Goal: Task Accomplishment & Management: Complete application form

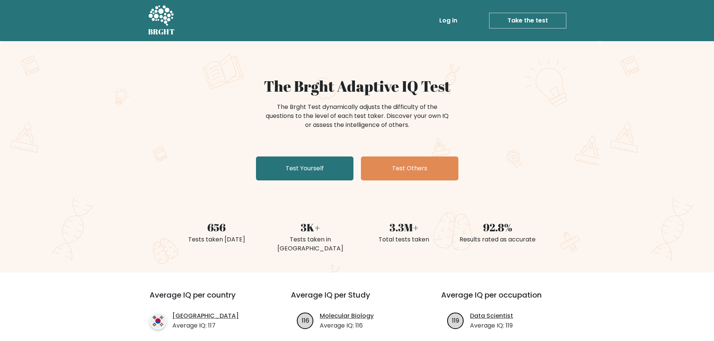
scroll to position [37, 0]
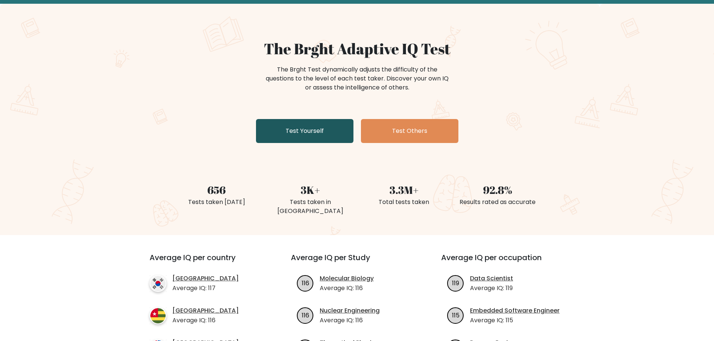
click at [306, 135] on link "Test Yourself" at bounding box center [304, 131] width 97 height 24
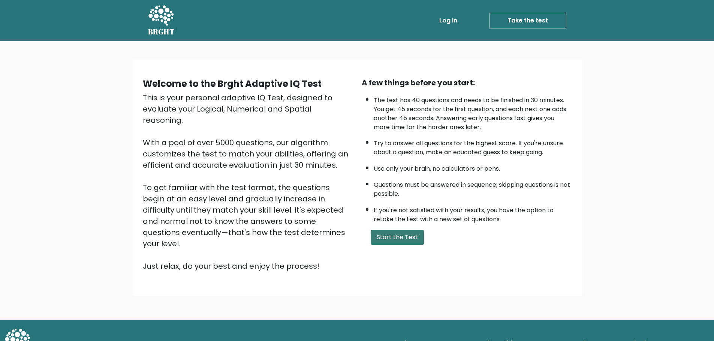
click at [391, 236] on button "Start the Test" at bounding box center [397, 237] width 53 height 15
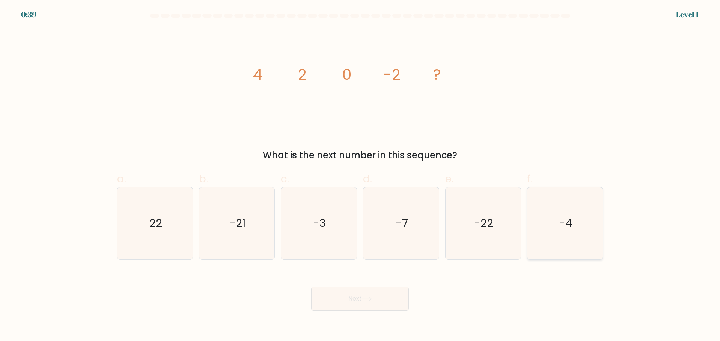
click at [551, 208] on icon "-4" at bounding box center [564, 223] width 72 height 72
click at [360, 176] on input "f. -4" at bounding box center [360, 173] width 0 height 5
radio input "true"
click at [371, 305] on button "Next" at bounding box center [359, 299] width 97 height 24
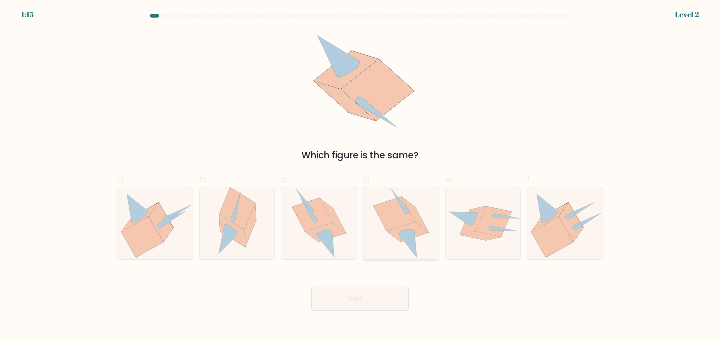
click at [396, 219] on icon at bounding box center [393, 214] width 41 height 34
click at [360, 176] on input "d." at bounding box center [360, 173] width 0 height 5
radio input "true"
click at [368, 298] on icon at bounding box center [367, 299] width 10 height 4
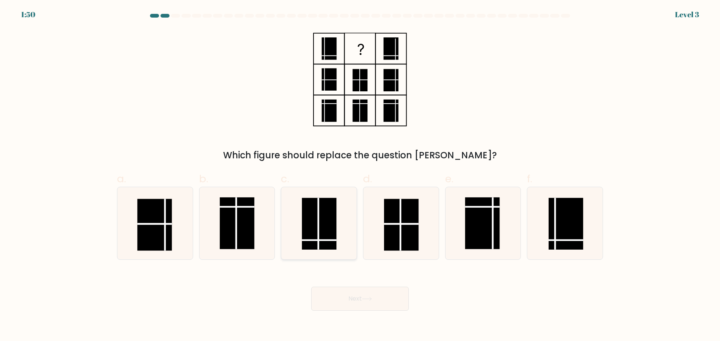
click at [318, 232] on line at bounding box center [318, 224] width 0 height 52
click at [360, 176] on input "c." at bounding box center [360, 173] width 0 height 5
radio input "true"
click at [364, 301] on button "Next" at bounding box center [359, 299] width 97 height 24
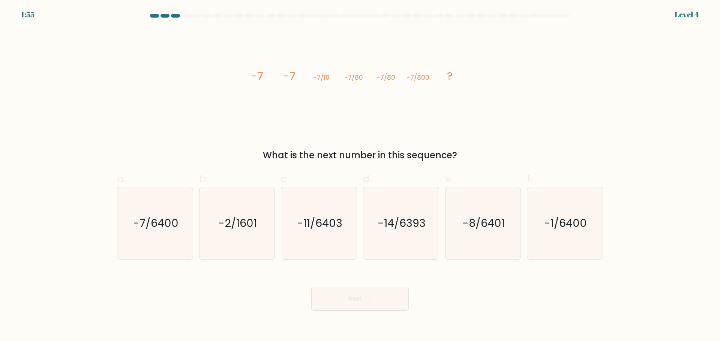
click at [464, 135] on div "image/svg+xml -7 -7 -7/10 -7/80 -7/80 -7/800 ? What is the next number in this …" at bounding box center [359, 95] width 495 height 134
click at [153, 229] on text "-7/6400" at bounding box center [155, 223] width 45 height 15
click at [360, 176] on input "a. -7/6400" at bounding box center [360, 173] width 0 height 5
radio input "true"
click at [346, 291] on button "Next" at bounding box center [359, 299] width 97 height 24
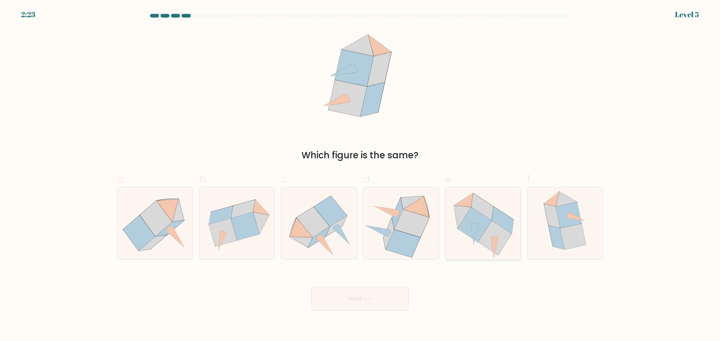
click at [489, 224] on icon at bounding box center [474, 225] width 34 height 35
click at [360, 176] on input "e." at bounding box center [360, 173] width 0 height 5
radio input "true"
click at [374, 292] on button "Next" at bounding box center [359, 299] width 97 height 24
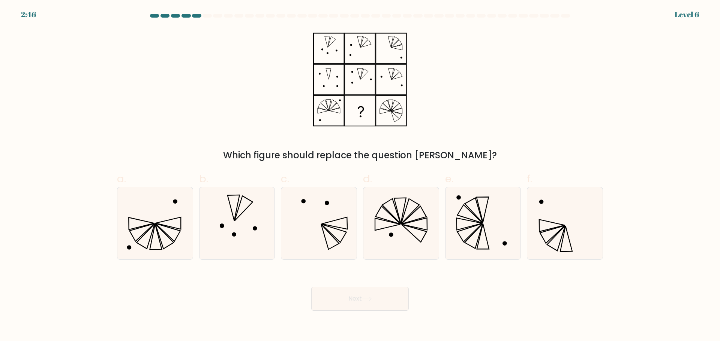
click at [506, 68] on div "Which figure should replace the question mark?" at bounding box center [359, 95] width 495 height 134
click at [618, 109] on form at bounding box center [360, 162] width 720 height 297
click at [391, 218] on icon at bounding box center [401, 223] width 72 height 72
click at [360, 176] on input "d." at bounding box center [360, 173] width 0 height 5
radio input "true"
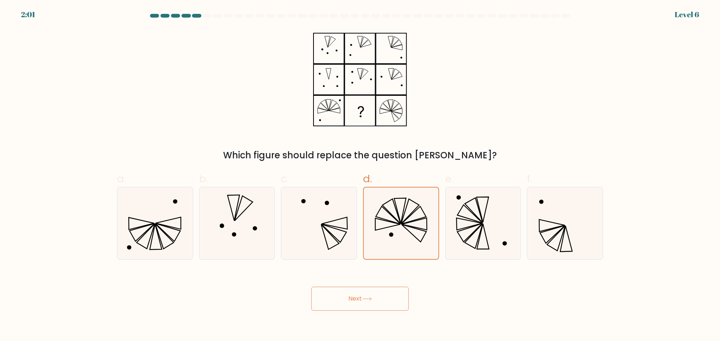
click at [374, 304] on button "Next" at bounding box center [359, 299] width 97 height 24
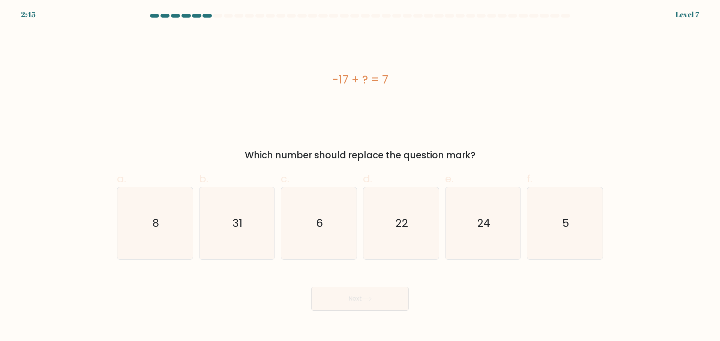
click at [356, 106] on div "-17 + ? = 7" at bounding box center [360, 79] width 486 height 102
click at [480, 80] on div "-17 + ? = 7" at bounding box center [360, 79] width 486 height 17
click at [496, 214] on icon "24" at bounding box center [482, 223] width 72 height 72
click at [360, 176] on input "e. 24" at bounding box center [360, 173] width 0 height 5
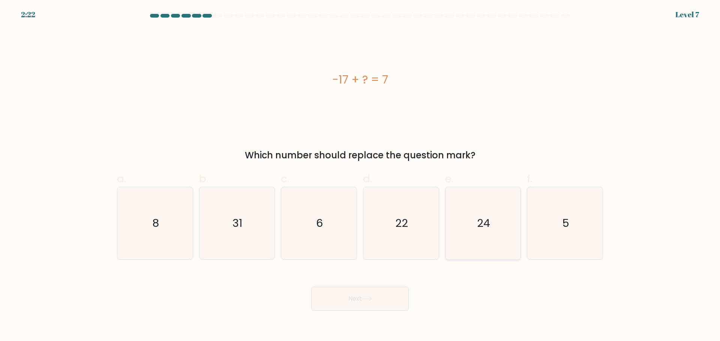
radio input "true"
click at [360, 308] on button "Next" at bounding box center [359, 299] width 97 height 24
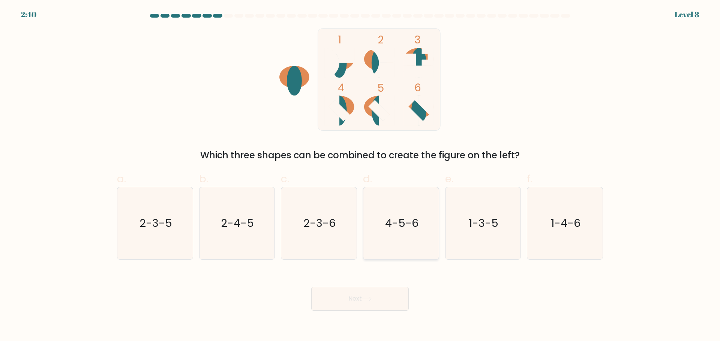
click at [396, 210] on icon "4-5-6" at bounding box center [401, 223] width 72 height 72
click at [360, 176] on input "d. 4-5-6" at bounding box center [360, 173] width 0 height 5
radio input "true"
click at [386, 307] on button "Next" at bounding box center [359, 299] width 97 height 24
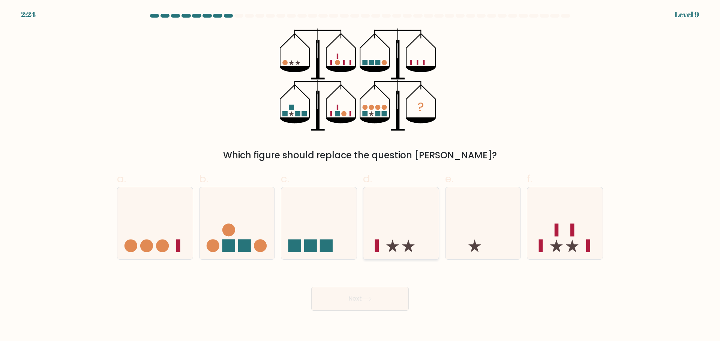
click at [407, 220] on icon at bounding box center [400, 223] width 75 height 62
click at [360, 176] on input "d." at bounding box center [360, 173] width 0 height 5
radio input "true"
click at [394, 217] on icon at bounding box center [401, 224] width 75 height 62
click at [360, 176] on input "d." at bounding box center [360, 173] width 0 height 5
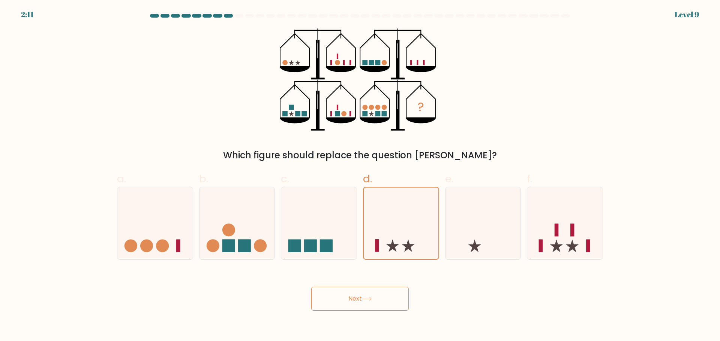
click at [362, 290] on button "Next" at bounding box center [359, 299] width 97 height 24
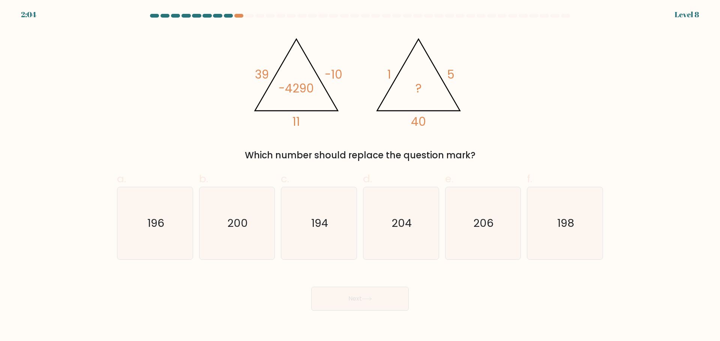
click at [523, 93] on div "@import url('https://fonts.googleapis.com/css?family=Abril+Fatface:400,100,100i…" at bounding box center [359, 95] width 495 height 134
click at [226, 224] on icon "200" at bounding box center [237, 223] width 72 height 72
click at [360, 176] on input "b. 200" at bounding box center [360, 173] width 0 height 5
radio input "true"
click at [387, 313] on body "1:16 Level 8" at bounding box center [360, 170] width 720 height 341
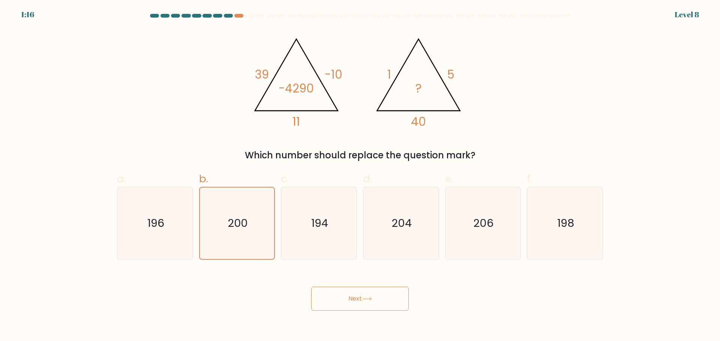
click at [382, 302] on button "Next" at bounding box center [359, 299] width 97 height 24
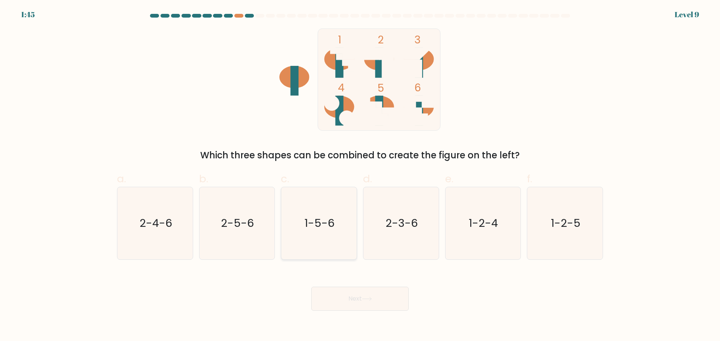
click at [326, 230] on text "1-5-6" at bounding box center [320, 223] width 30 height 15
click at [360, 176] on input "c. 1-5-6" at bounding box center [360, 173] width 0 height 5
radio input "true"
click at [350, 283] on div "Next" at bounding box center [359, 290] width 495 height 42
click at [352, 299] on button "Next" at bounding box center [359, 299] width 97 height 24
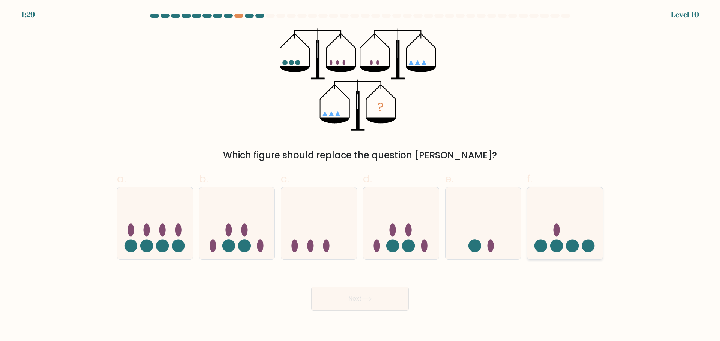
click at [588, 221] on icon at bounding box center [564, 223] width 75 height 62
click at [360, 176] on input "f." at bounding box center [360, 173] width 0 height 5
radio input "true"
click at [359, 301] on button "Next" at bounding box center [359, 299] width 97 height 24
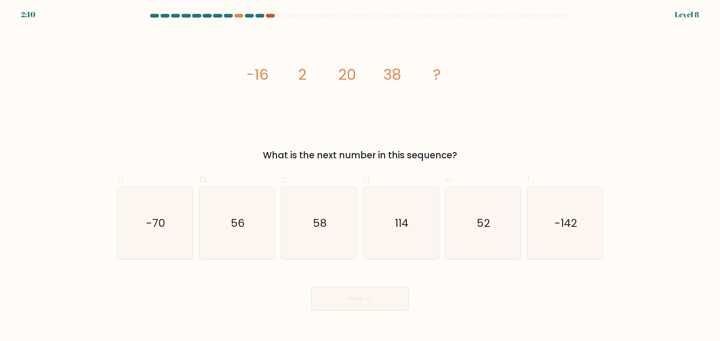
click at [271, 16] on div at bounding box center [270, 16] width 9 height 4
click at [241, 15] on div at bounding box center [238, 16] width 9 height 4
click at [291, 42] on icon "image/svg+xml -16 2 20 38 ?" at bounding box center [359, 79] width 225 height 102
click at [242, 220] on text "56" at bounding box center [237, 223] width 14 height 15
click at [360, 176] on input "b. 56" at bounding box center [360, 173] width 0 height 5
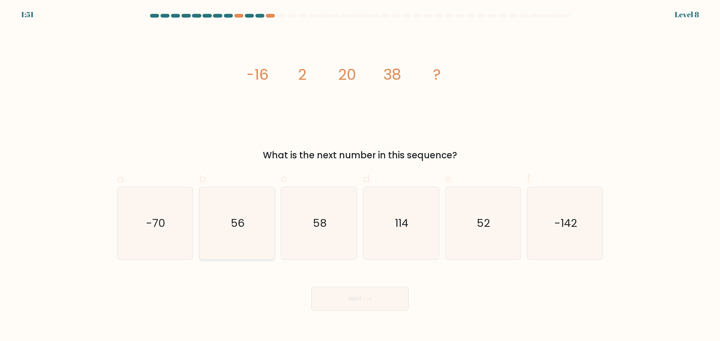
radio input "true"
click at [349, 292] on button "Next" at bounding box center [359, 299] width 97 height 24
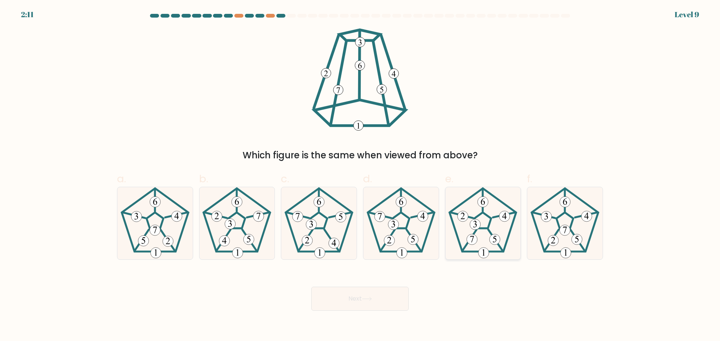
click at [484, 219] on icon at bounding box center [482, 223] width 72 height 72
click at [360, 176] on input "e." at bounding box center [360, 173] width 0 height 5
radio input "true"
click at [382, 299] on button "Next" at bounding box center [359, 299] width 97 height 24
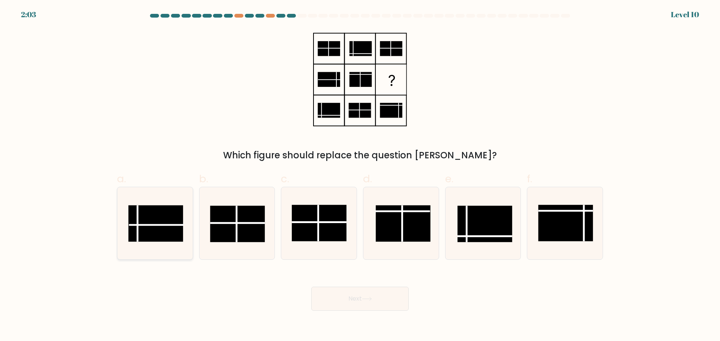
click at [160, 204] on icon at bounding box center [155, 223] width 72 height 72
click at [360, 176] on input "a." at bounding box center [360, 173] width 0 height 5
radio input "true"
click at [358, 305] on button "Next" at bounding box center [359, 299] width 97 height 24
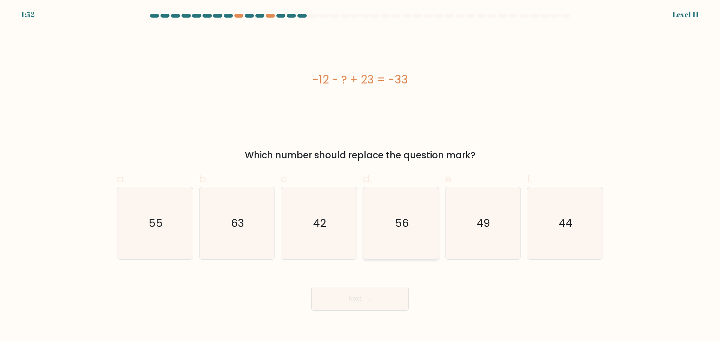
click at [397, 232] on icon "56" at bounding box center [401, 223] width 72 height 72
click at [360, 176] on input "d. 56" at bounding box center [360, 173] width 0 height 5
radio input "true"
click at [364, 301] on button "Next" at bounding box center [359, 299] width 97 height 24
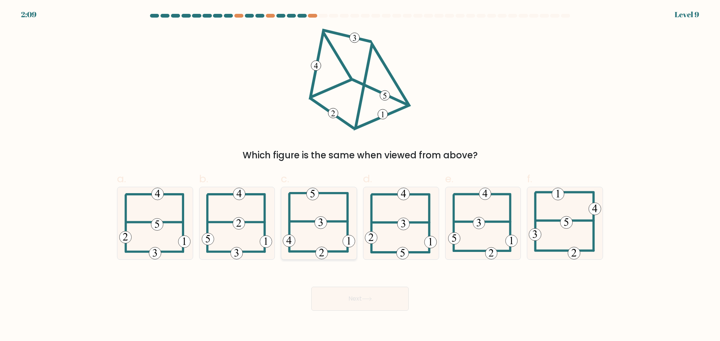
click at [340, 234] on icon at bounding box center [319, 223] width 72 height 72
click at [360, 176] on input "c." at bounding box center [360, 173] width 0 height 5
radio input "true"
click at [368, 300] on icon at bounding box center [367, 299] width 10 height 4
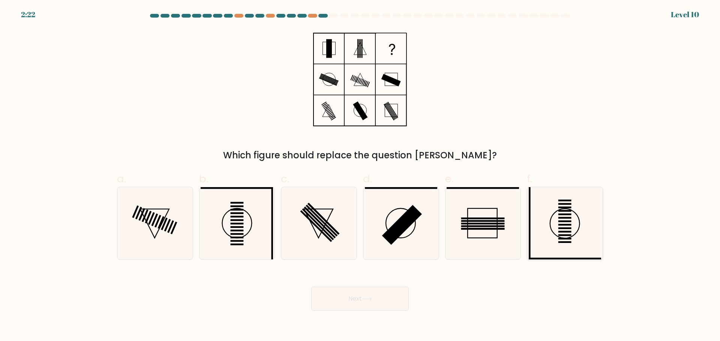
click at [543, 212] on icon at bounding box center [564, 223] width 72 height 72
click at [360, 176] on input "f." at bounding box center [360, 173] width 0 height 5
radio input "true"
click at [251, 214] on icon at bounding box center [237, 223] width 72 height 72
click at [360, 176] on input "b." at bounding box center [360, 173] width 0 height 5
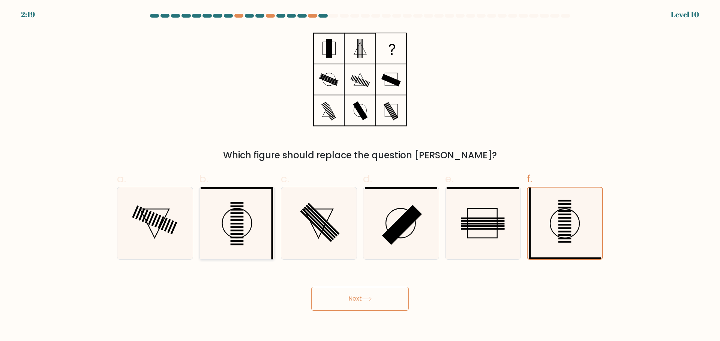
radio input "true"
click at [549, 214] on icon at bounding box center [564, 223] width 72 height 72
click at [360, 176] on input "f." at bounding box center [360, 173] width 0 height 5
radio input "true"
click at [251, 221] on icon at bounding box center [237, 223] width 72 height 72
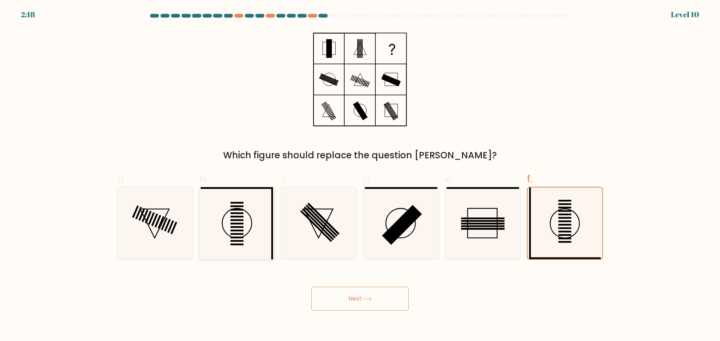
click at [360, 176] on input "b." at bounding box center [360, 173] width 0 height 5
radio input "true"
click at [567, 218] on rect at bounding box center [564, 218] width 13 height 2
click at [360, 176] on input "f." at bounding box center [360, 173] width 0 height 5
radio input "true"
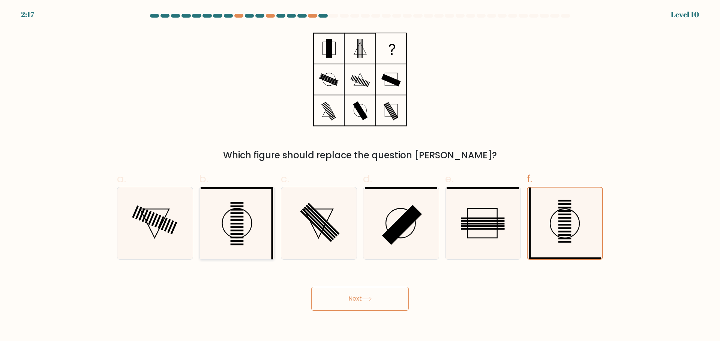
click at [250, 224] on icon at bounding box center [237, 223] width 72 height 72
click at [360, 176] on input "b." at bounding box center [360, 173] width 0 height 5
radio input "true"
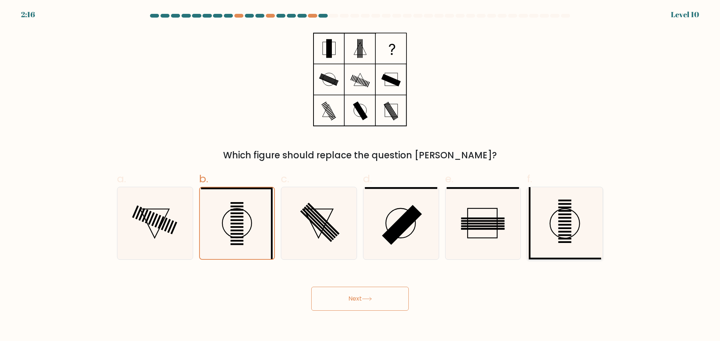
click at [566, 219] on icon at bounding box center [564, 223] width 72 height 72
click at [360, 176] on input "f." at bounding box center [360, 173] width 0 height 5
radio input "true"
click at [247, 221] on icon at bounding box center [237, 223] width 72 height 72
click at [360, 176] on input "b." at bounding box center [360, 173] width 0 height 5
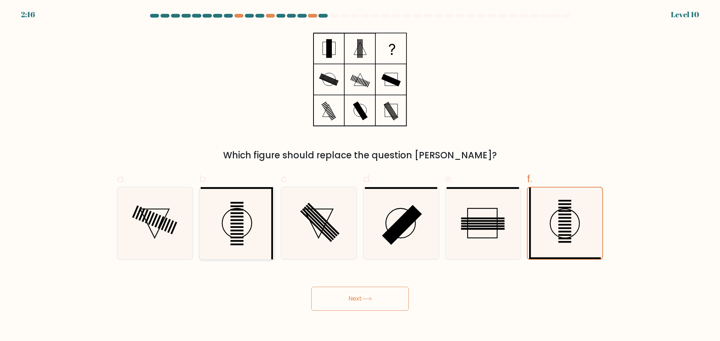
radio input "true"
click at [558, 215] on icon at bounding box center [564, 223] width 72 height 72
click at [360, 176] on input "f." at bounding box center [360, 173] width 0 height 5
radio input "true"
click at [253, 223] on icon at bounding box center [237, 223] width 72 height 72
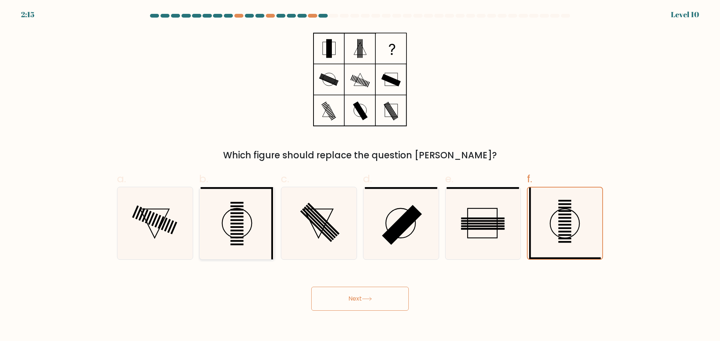
click at [360, 176] on input "b." at bounding box center [360, 173] width 0 height 5
radio input "true"
click at [573, 223] on icon at bounding box center [564, 223] width 72 height 72
click at [360, 176] on input "f." at bounding box center [360, 173] width 0 height 5
radio input "true"
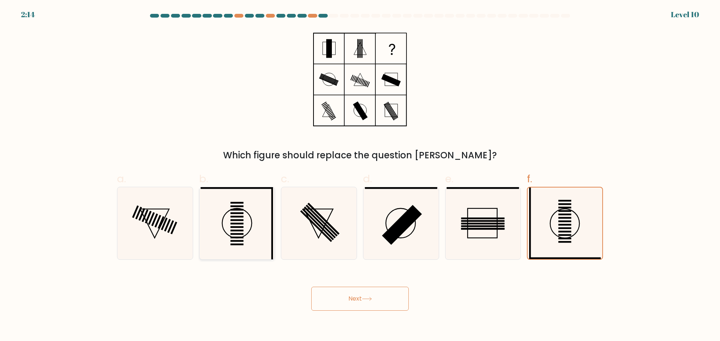
click at [236, 225] on icon at bounding box center [237, 223] width 72 height 72
click at [360, 176] on input "b." at bounding box center [360, 173] width 0 height 5
radio input "true"
click at [561, 216] on icon at bounding box center [564, 223] width 72 height 72
click at [360, 176] on input "f." at bounding box center [360, 173] width 0 height 5
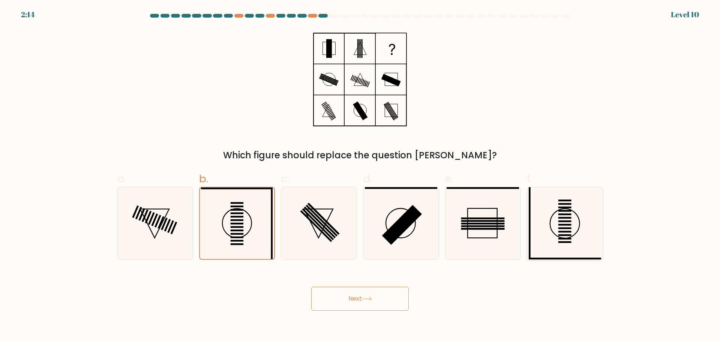
radio input "true"
click at [255, 219] on icon at bounding box center [237, 223] width 72 height 72
click at [360, 176] on input "b." at bounding box center [360, 173] width 0 height 5
radio input "true"
click at [372, 296] on button "Next" at bounding box center [359, 299] width 97 height 24
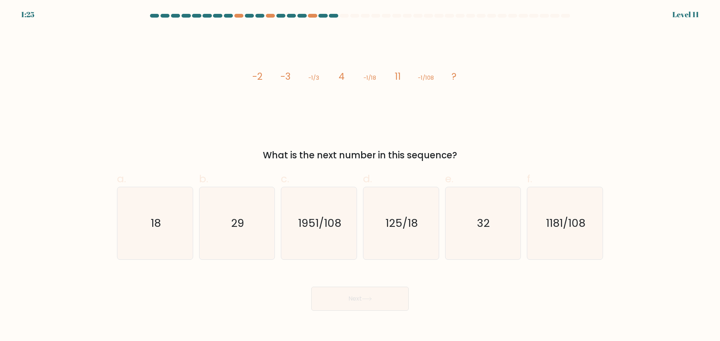
click at [468, 87] on icon "image/svg+xml -2 -3 -1/3 4 -1/18 11 -1/108 ?" at bounding box center [359, 79] width 225 height 102
click at [188, 215] on icon "18" at bounding box center [155, 223] width 72 height 72
click at [360, 176] on input "a. 18" at bounding box center [360, 173] width 0 height 5
radio input "true"
click at [336, 301] on button "Next" at bounding box center [359, 299] width 97 height 24
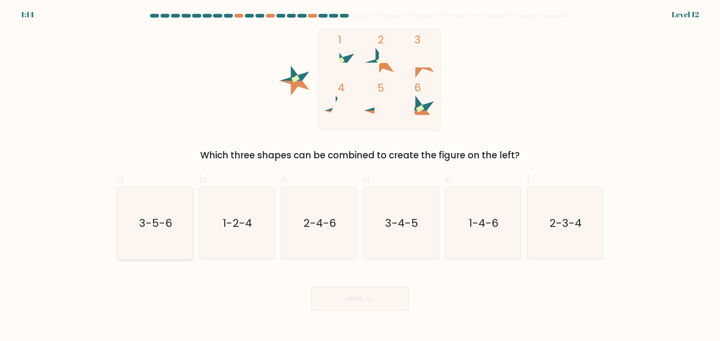
click at [149, 229] on text "3-5-6" at bounding box center [155, 223] width 33 height 15
click at [360, 176] on input "a. 3-5-6" at bounding box center [360, 173] width 0 height 5
radio input "true"
click at [357, 298] on button "Next" at bounding box center [359, 299] width 97 height 24
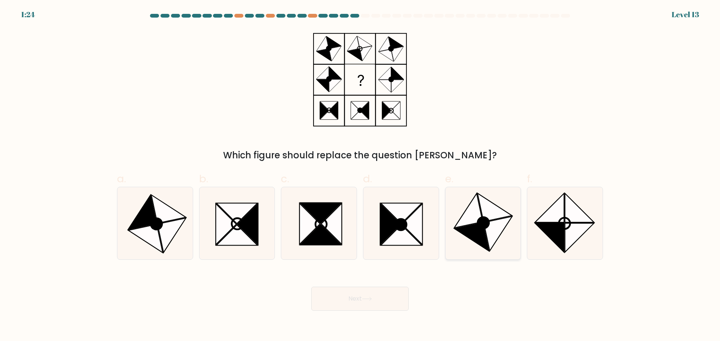
click at [474, 219] on icon at bounding box center [468, 210] width 28 height 34
click at [360, 176] on input "e." at bounding box center [360, 173] width 0 height 5
radio input "true"
click at [560, 217] on icon at bounding box center [549, 207] width 29 height 29
click at [360, 176] on input "f." at bounding box center [360, 173] width 0 height 5
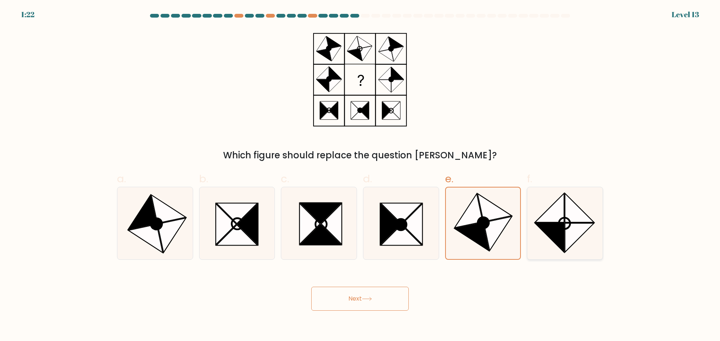
radio input "true"
click at [376, 298] on button "Next" at bounding box center [359, 299] width 97 height 24
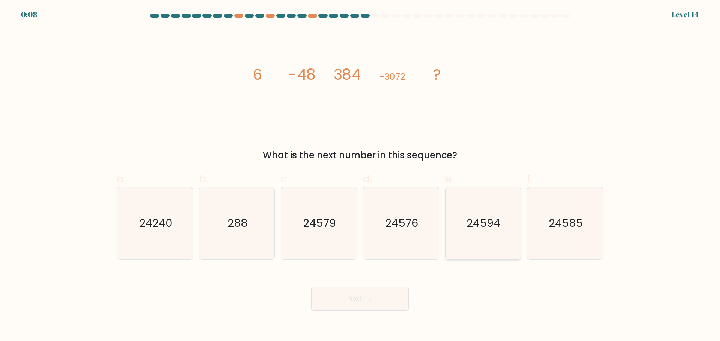
click at [475, 228] on text "24594" at bounding box center [484, 223] width 34 height 15
click at [360, 176] on input "e. 24594" at bounding box center [360, 173] width 0 height 5
radio input "true"
click at [388, 296] on button "Next" at bounding box center [359, 299] width 97 height 24
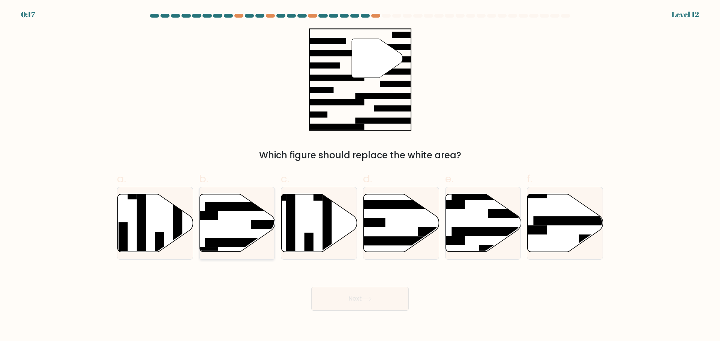
click at [242, 224] on icon at bounding box center [236, 223] width 75 height 58
click at [360, 176] on input "b." at bounding box center [360, 173] width 0 height 5
radio input "true"
click at [362, 287] on button "Next" at bounding box center [359, 299] width 97 height 24
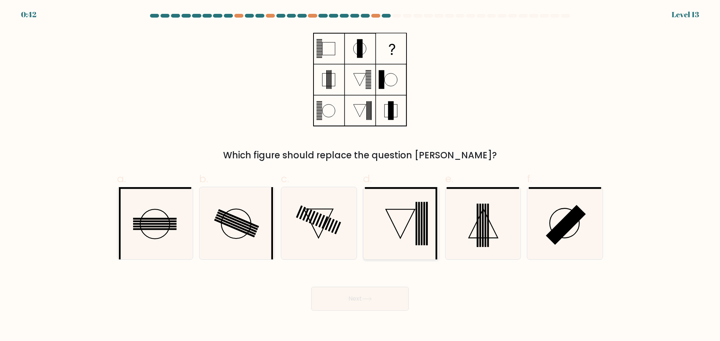
click at [403, 219] on icon at bounding box center [401, 223] width 72 height 72
click at [360, 176] on input "d." at bounding box center [360, 173] width 0 height 5
radio input "true"
click at [363, 305] on button "Next" at bounding box center [359, 299] width 97 height 24
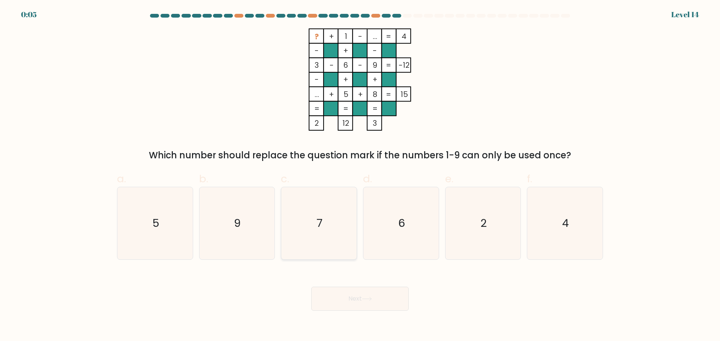
click at [319, 223] on text "7" at bounding box center [320, 223] width 6 height 15
click at [360, 176] on input "c. 7" at bounding box center [360, 173] width 0 height 5
radio input "true"
click at [341, 297] on button "Next" at bounding box center [359, 299] width 97 height 24
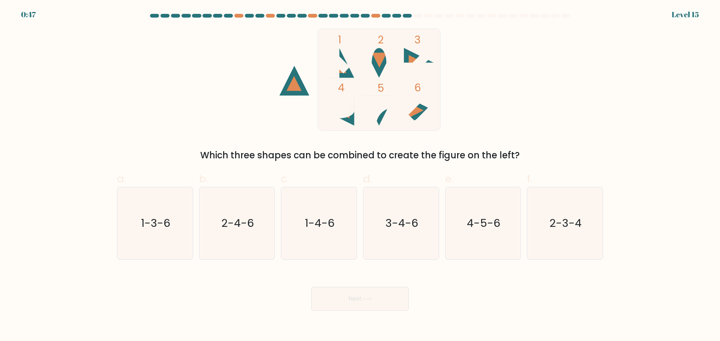
click at [473, 95] on div "1 2 3 4 5 6 Which three shapes can be combined to create the figure on the left?" at bounding box center [359, 95] width 495 height 134
click at [482, 107] on div "1 2 3 4 5 6 Which three shapes can be combined to create the figure on the left?" at bounding box center [359, 95] width 495 height 134
drag, startPoint x: 482, startPoint y: 107, endPoint x: 481, endPoint y: 84, distance: 22.9
click at [481, 84] on div "1 2 3 4 5 6 Which three shapes can be combined to create the figure on the left?" at bounding box center [359, 95] width 495 height 134
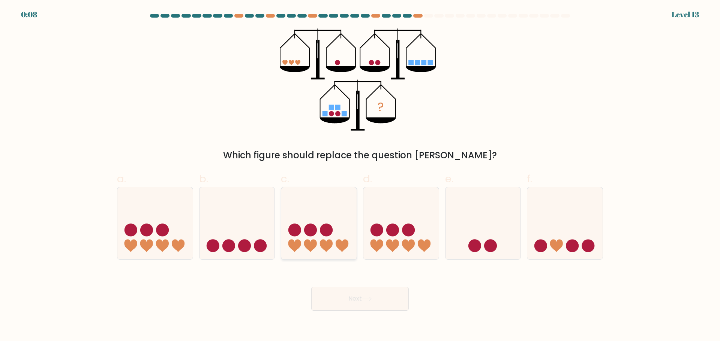
click at [315, 206] on icon at bounding box center [318, 223] width 75 height 62
click at [360, 176] on input "c." at bounding box center [360, 173] width 0 height 5
radio input "true"
click at [379, 304] on button "Next" at bounding box center [359, 299] width 97 height 24
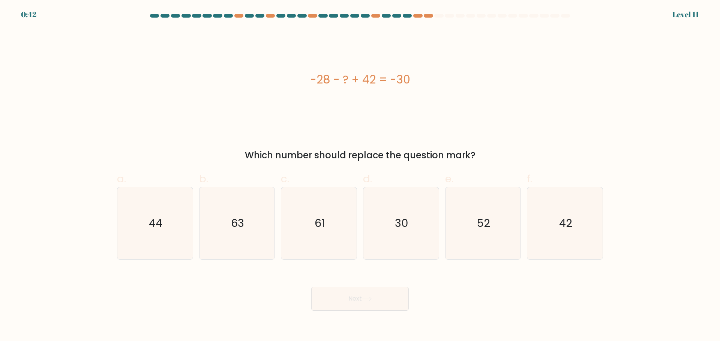
click at [609, 112] on form "a." at bounding box center [360, 162] width 720 height 297
click at [582, 97] on div "-28 - ? + 42 = -30" at bounding box center [360, 79] width 486 height 102
click at [215, 245] on icon "63" at bounding box center [237, 223] width 72 height 72
click at [360, 176] on input "b. 63" at bounding box center [360, 173] width 0 height 5
radio input "true"
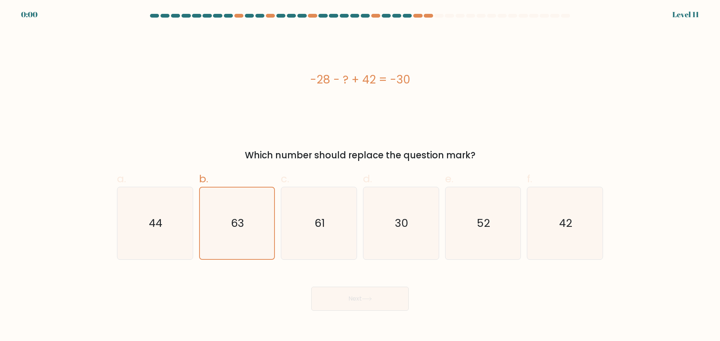
click at [346, 301] on button "Next" at bounding box center [359, 299] width 97 height 24
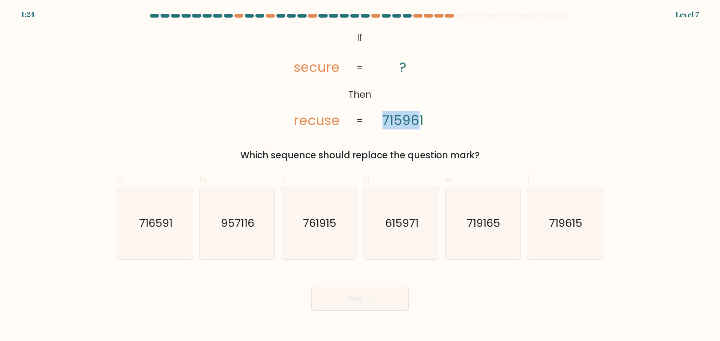
drag, startPoint x: 378, startPoint y: 125, endPoint x: 349, endPoint y: 113, distance: 30.9
click at [419, 115] on icon "@import url('https://fonts.googleapis.com/css?family=Abril+Fatface:400,100,100i…" at bounding box center [360, 79] width 166 height 102
click at [302, 67] on icon "@import url('https://fonts.googleapis.com/css?family=Abril+Fatface:400,100,100i…" at bounding box center [360, 79] width 166 height 102
click at [389, 88] on icon "@import url('https://fonts.googleapis.com/css?family=Abril+Fatface:400,100,100i…" at bounding box center [360, 79] width 166 height 102
drag, startPoint x: 281, startPoint y: 64, endPoint x: 443, endPoint y: 122, distance: 171.2
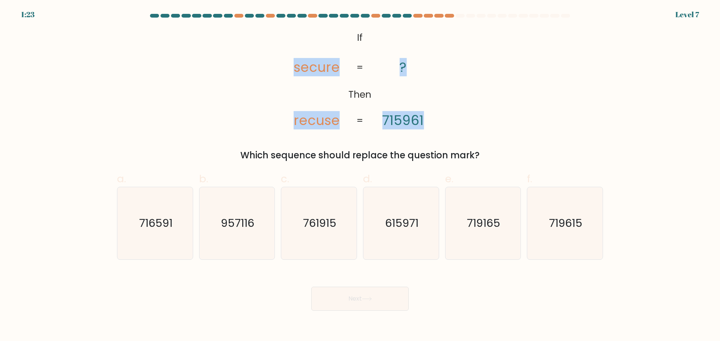
click at [443, 122] on icon "@import url('https://fonts.googleapis.com/css?family=Abril+Fatface:400,100,100i…" at bounding box center [360, 79] width 166 height 102
click at [448, 103] on div "@import url('https://fonts.googleapis.com/css?family=Abril+Fatface:400,100,100i…" at bounding box center [359, 95] width 495 height 134
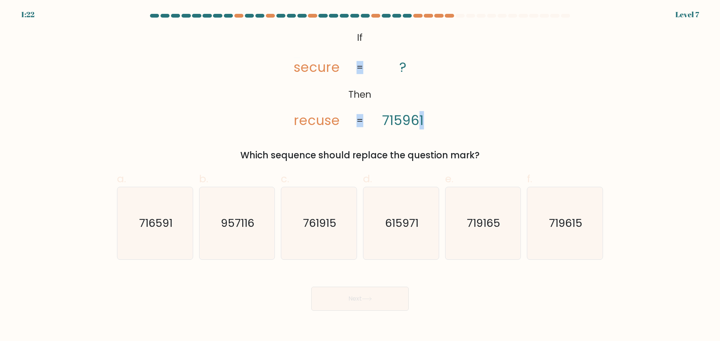
drag, startPoint x: 417, startPoint y: 124, endPoint x: 378, endPoint y: 117, distance: 40.0
click at [371, 117] on icon "@import url('https://fonts.googleapis.com/css?family=Abril+Fatface:400,100,100i…" at bounding box center [360, 79] width 166 height 102
click at [468, 107] on div "@import url('https://fonts.googleapis.com/css?family=Abril+Fatface:400,100,100i…" at bounding box center [359, 95] width 495 height 134
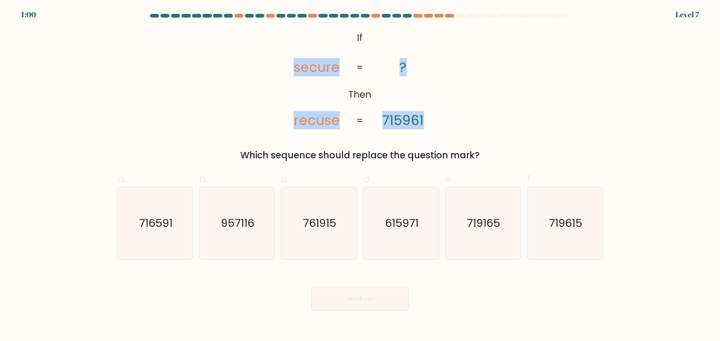
drag, startPoint x: 331, startPoint y: 70, endPoint x: 438, endPoint y: 110, distance: 114.1
click at [431, 107] on icon "@import url('https://fonts.googleapis.com/css?family=Abril+Fatface:400,100,100i…" at bounding box center [360, 79] width 166 height 102
click at [464, 116] on div "@import url('https://fonts.googleapis.com/css?family=Abril+Fatface:400,100,100i…" at bounding box center [359, 95] width 495 height 134
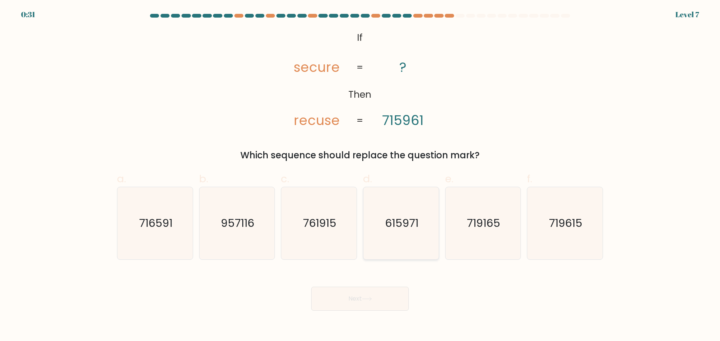
click at [387, 228] on text "615971" at bounding box center [401, 223] width 33 height 15
click at [360, 176] on input "d. 615971" at bounding box center [360, 173] width 0 height 5
radio input "true"
click at [370, 287] on div "Next" at bounding box center [359, 290] width 495 height 42
click at [368, 298] on button "Next" at bounding box center [359, 299] width 97 height 24
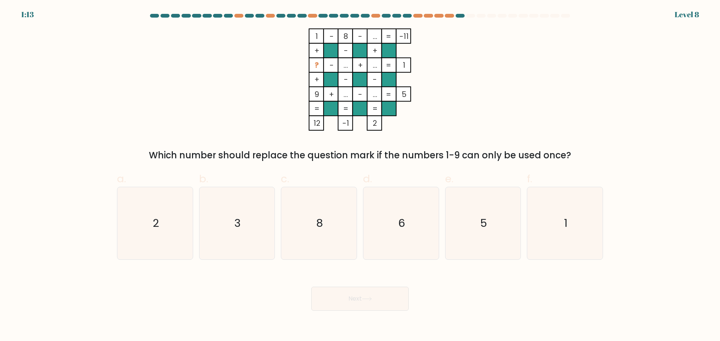
click at [459, 16] on div at bounding box center [459, 16] width 9 height 4
click at [457, 66] on icon "1 - 8 - ... -11 + - + ? - ... + ... 1 + - - 9 + ... - ... = 5 = = = = 12 -1 2 =" at bounding box center [359, 79] width 225 height 102
click at [183, 223] on icon "2" at bounding box center [155, 223] width 72 height 72
click at [360, 176] on input "a. 2" at bounding box center [360, 173] width 0 height 5
radio input "true"
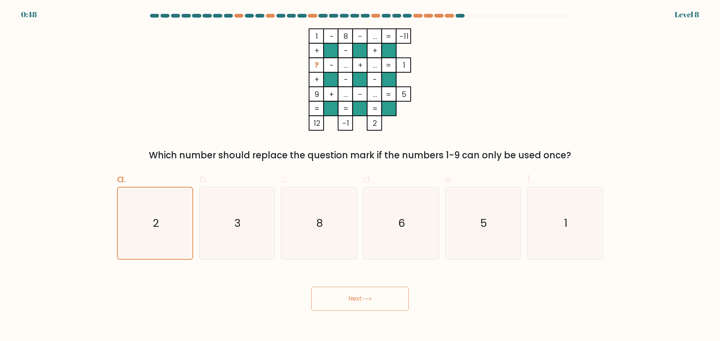
click at [376, 303] on button "Next" at bounding box center [359, 299] width 97 height 24
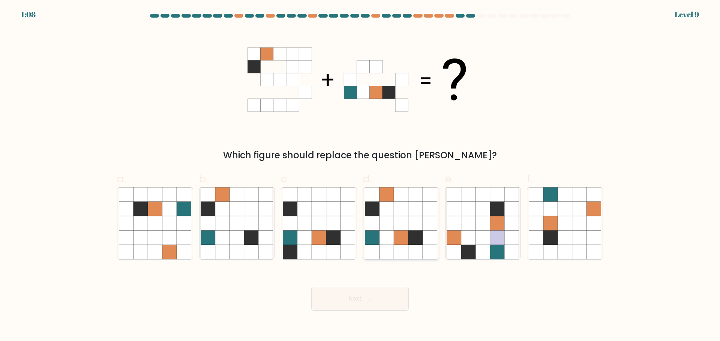
click at [394, 220] on icon at bounding box center [401, 223] width 14 height 14
click at [360, 176] on input "d." at bounding box center [360, 173] width 0 height 5
radio input "true"
click at [360, 303] on button "Next" at bounding box center [359, 299] width 97 height 24
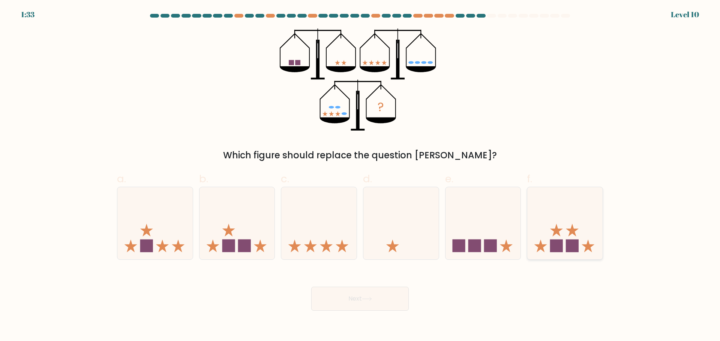
click at [576, 214] on icon at bounding box center [564, 223] width 75 height 62
click at [360, 176] on input "f." at bounding box center [360, 173] width 0 height 5
radio input "true"
click at [368, 293] on button "Next" at bounding box center [359, 299] width 97 height 24
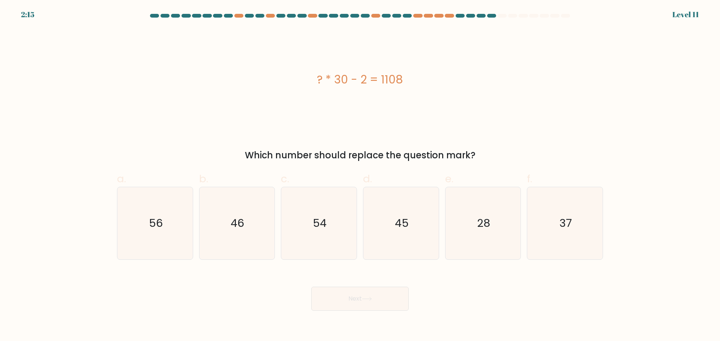
click at [438, 72] on div "? * 30 - 2 = 1108" at bounding box center [360, 79] width 486 height 17
click at [486, 223] on text "28" at bounding box center [483, 223] width 13 height 15
click at [360, 176] on input "e. 28" at bounding box center [360, 173] width 0 height 5
radio input "true"
click at [375, 298] on button "Next" at bounding box center [359, 299] width 97 height 24
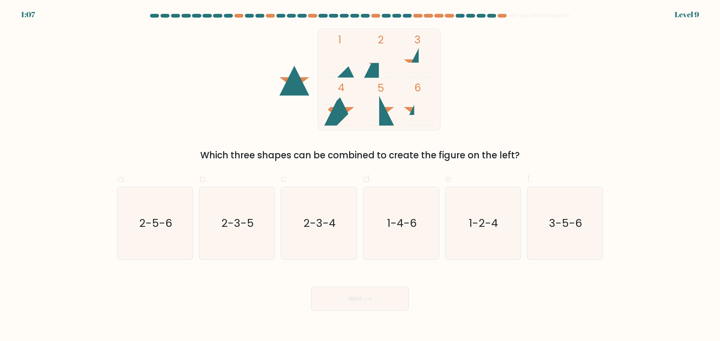
click at [529, 80] on div "1 2 3 4 5 6 Which three shapes can be combined to create the figure on the left?" at bounding box center [359, 95] width 495 height 134
click at [244, 227] on text "2-3-5" at bounding box center [237, 223] width 33 height 15
click at [360, 176] on input "b. 2-3-5" at bounding box center [360, 173] width 0 height 5
radio input "true"
click at [338, 291] on button "Next" at bounding box center [359, 299] width 97 height 24
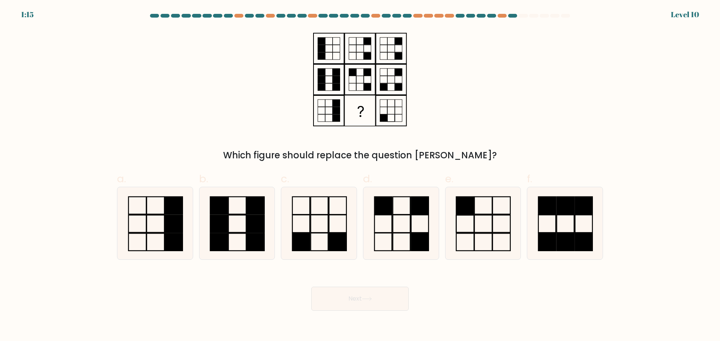
click at [319, 133] on div "Which figure should replace the question mark?" at bounding box center [359, 95] width 495 height 134
click at [469, 119] on div "Which figure should replace the question mark?" at bounding box center [359, 95] width 495 height 134
click at [329, 209] on rect at bounding box center [337, 206] width 17 height 18
click at [360, 176] on input "c." at bounding box center [360, 173] width 0 height 5
radio input "true"
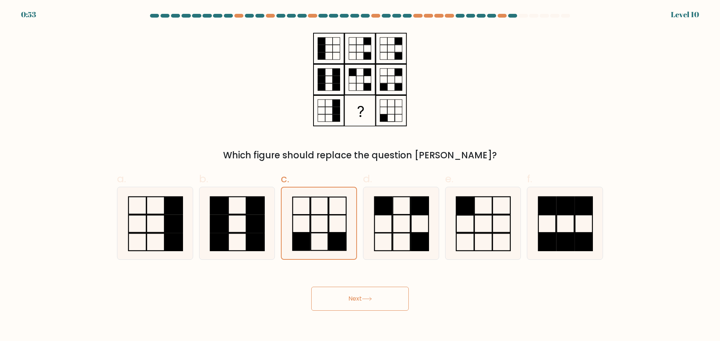
click at [362, 298] on button "Next" at bounding box center [359, 299] width 97 height 24
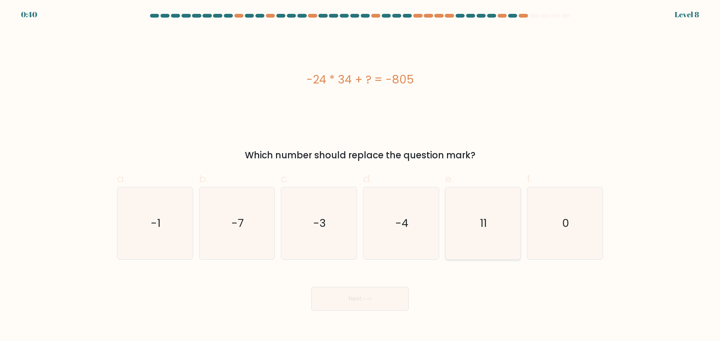
click at [474, 214] on icon "11" at bounding box center [482, 223] width 72 height 72
click at [360, 176] on input "e. 11" at bounding box center [360, 173] width 0 height 5
radio input "true"
click at [380, 302] on button "Next" at bounding box center [359, 299] width 97 height 24
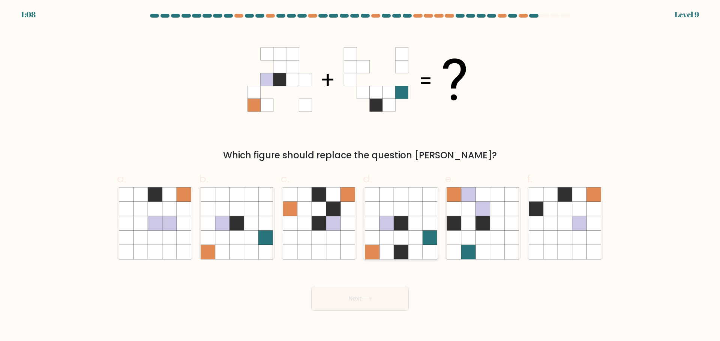
click at [418, 227] on icon at bounding box center [415, 223] width 14 height 14
click at [360, 176] on input "d." at bounding box center [360, 173] width 0 height 5
radio input "true"
click at [374, 298] on button "Next" at bounding box center [359, 299] width 97 height 24
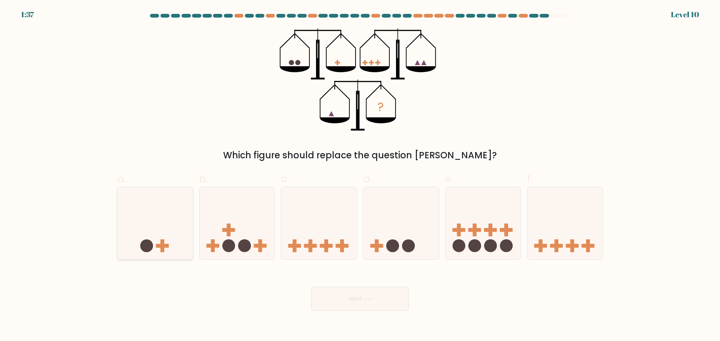
click at [156, 224] on icon at bounding box center [154, 223] width 75 height 62
click at [360, 176] on input "a." at bounding box center [360, 173] width 0 height 5
radio input "true"
click at [335, 297] on button "Next" at bounding box center [359, 299] width 97 height 24
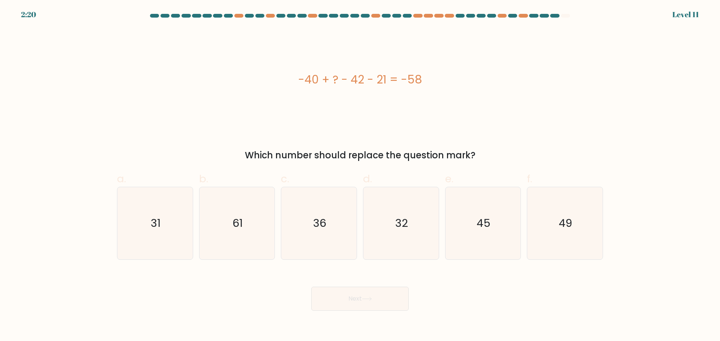
click at [456, 101] on div "-40 + ? - 42 - 21 = -58" at bounding box center [360, 79] width 486 height 102
drag, startPoint x: 462, startPoint y: 91, endPoint x: 460, endPoint y: 64, distance: 27.5
click at [460, 64] on div "-40 + ? - 42 - 21 = -58" at bounding box center [360, 79] width 486 height 102
click at [493, 224] on icon "45" at bounding box center [482, 223] width 72 height 72
click at [360, 176] on input "e. 45" at bounding box center [360, 173] width 0 height 5
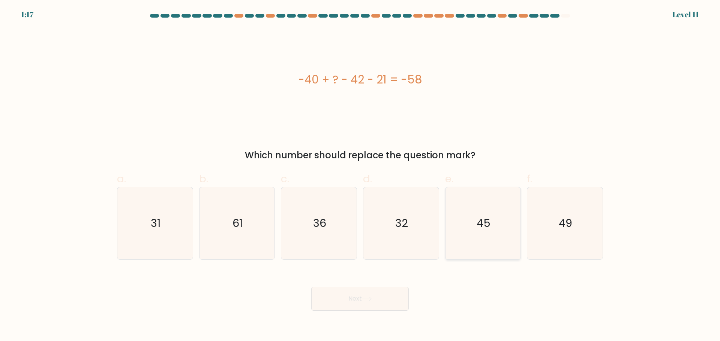
radio input "true"
click at [375, 307] on button "Next" at bounding box center [359, 299] width 97 height 24
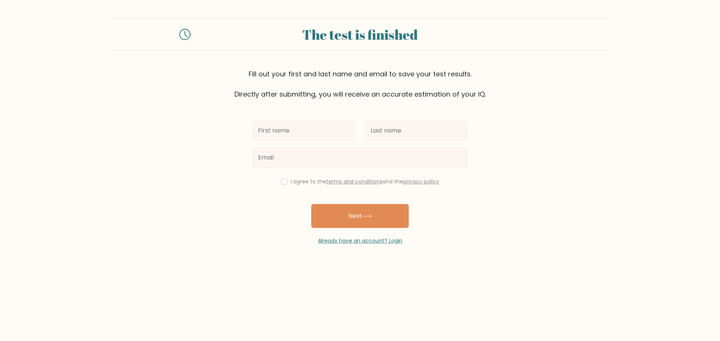
click at [445, 10] on div "The test is finished Fill out your first and last name and email to save your t…" at bounding box center [360, 131] width 720 height 263
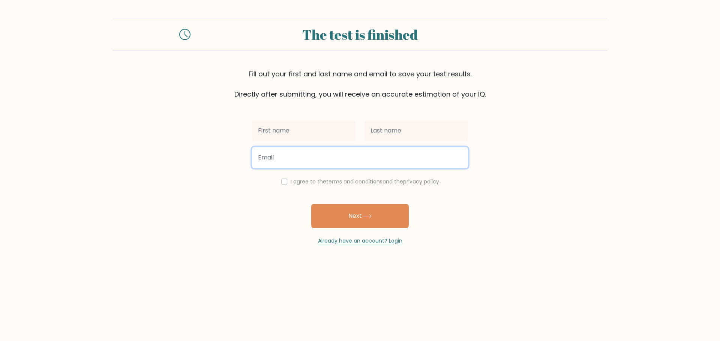
click at [293, 153] on input "email" at bounding box center [360, 157] width 216 height 21
type input "[EMAIL_ADDRESS][DOMAIN_NAME]"
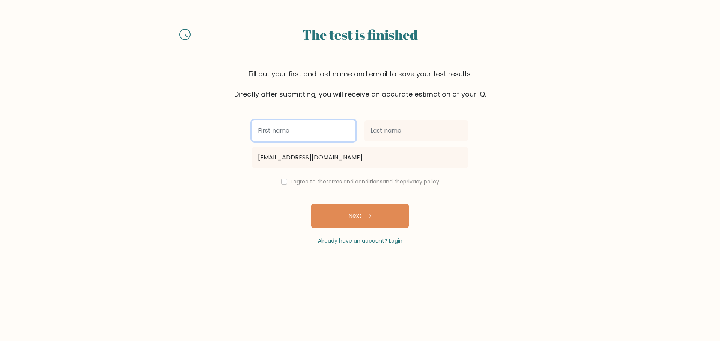
click at [322, 133] on input "text" at bounding box center [303, 130] width 103 height 21
type input "ad"
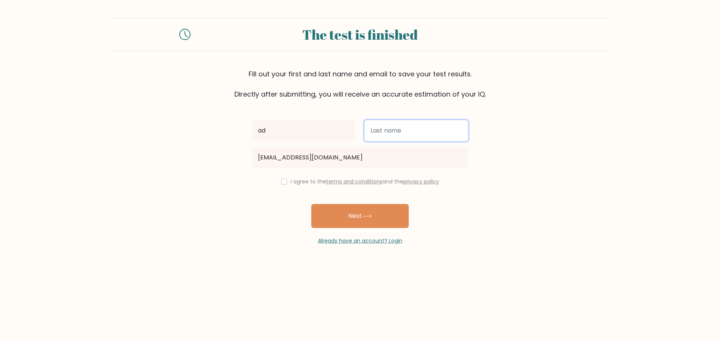
click at [391, 131] on input "text" at bounding box center [415, 130] width 103 height 21
type input "adad"
click at [284, 179] on input "checkbox" at bounding box center [284, 182] width 6 height 6
click at [283, 182] on input "checkbox" at bounding box center [284, 182] width 6 height 6
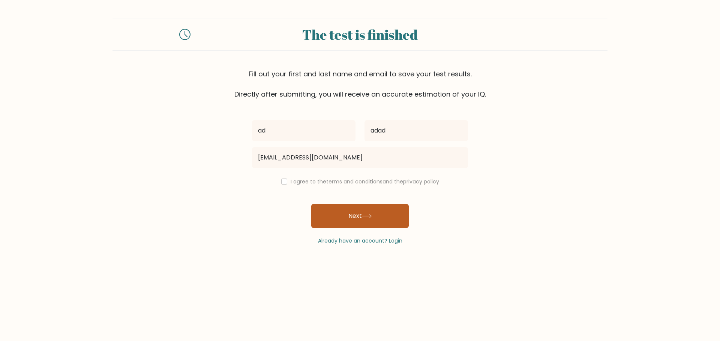
click at [343, 214] on button "Next" at bounding box center [359, 216] width 97 height 24
click at [281, 179] on input "checkbox" at bounding box center [284, 182] width 6 height 6
checkbox input "true"
click at [347, 211] on button "Next" at bounding box center [359, 216] width 97 height 24
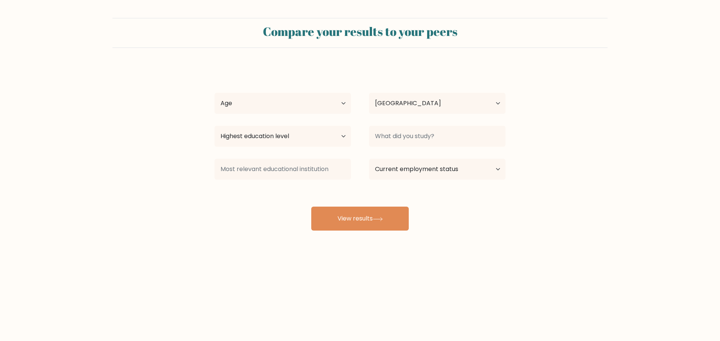
select select "CH"
click at [302, 101] on select "Age Under 18 years old 18-24 years old 25-34 years old 35-44 years old 45-54 ye…" at bounding box center [282, 103] width 136 height 21
click at [320, 135] on select "Highest education level No schooling Primary Lower Secondary Upper Secondary Oc…" at bounding box center [282, 136] width 136 height 21
select select "primary"
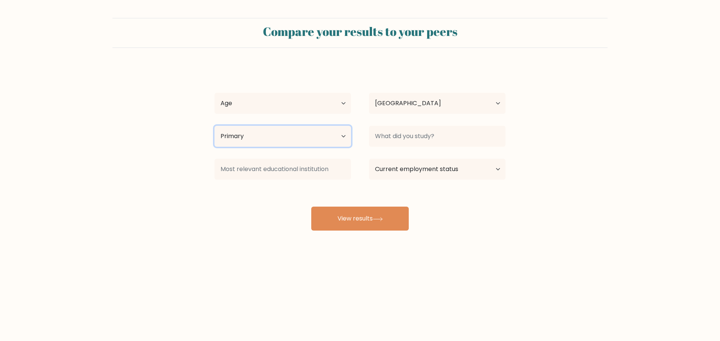
click at [214, 126] on select "Highest education level No schooling Primary Lower Secondary Upper Secondary Oc…" at bounding box center [282, 136] width 136 height 21
click at [414, 172] on select "Current employment status Employed Student Retired Other / prefer not to answer" at bounding box center [437, 169] width 136 height 21
click at [410, 164] on select "Current employment status Employed Student Retired Other / prefer not to answer" at bounding box center [437, 169] width 136 height 21
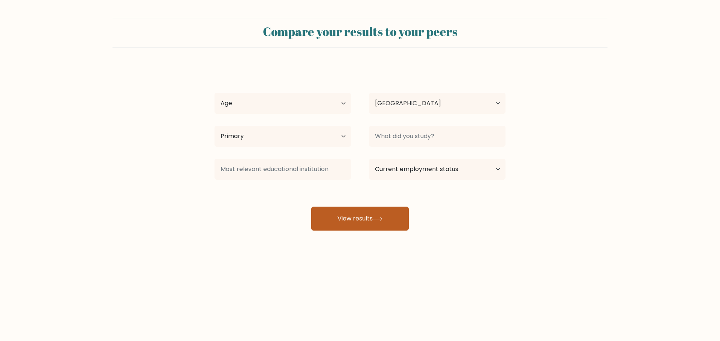
click at [368, 215] on button "View results" at bounding box center [359, 219] width 97 height 24
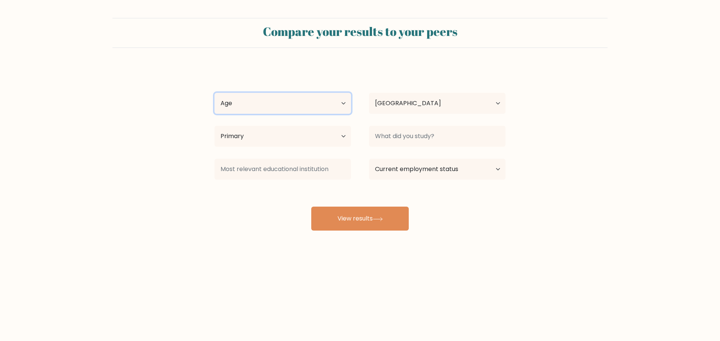
click at [317, 108] on select "Age Under 18 years old 18-24 years old 25-34 years old 35-44 years old 45-54 ye…" at bounding box center [282, 103] width 136 height 21
select select "18_24"
click at [214, 93] on select "Age Under 18 years old 18-24 years old 25-34 years old 35-44 years old 45-54 ye…" at bounding box center [282, 103] width 136 height 21
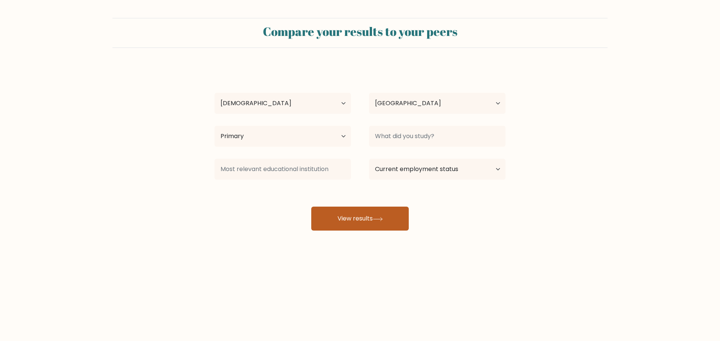
click at [343, 210] on button "View results" at bounding box center [359, 219] width 97 height 24
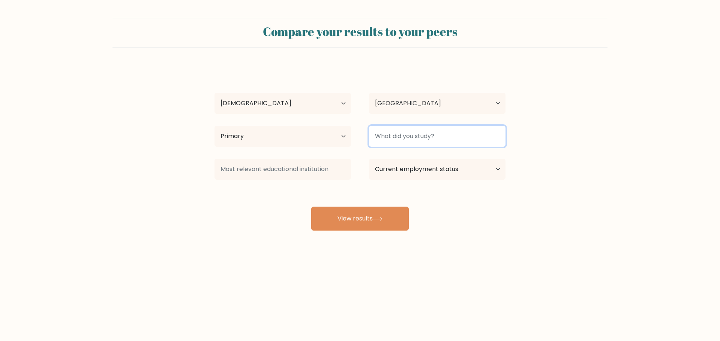
click at [415, 127] on input at bounding box center [437, 136] width 136 height 21
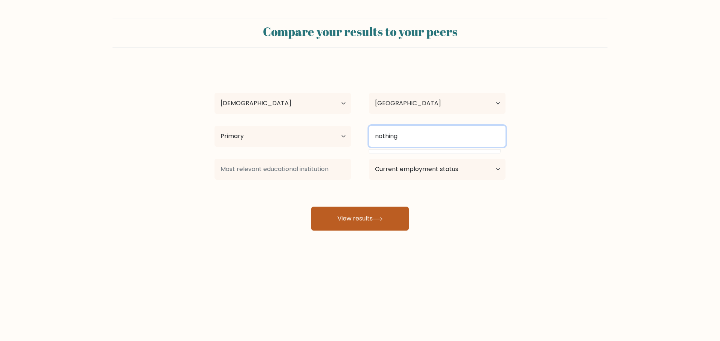
type input "nothing"
click at [361, 219] on button "View results" at bounding box center [359, 219] width 97 height 24
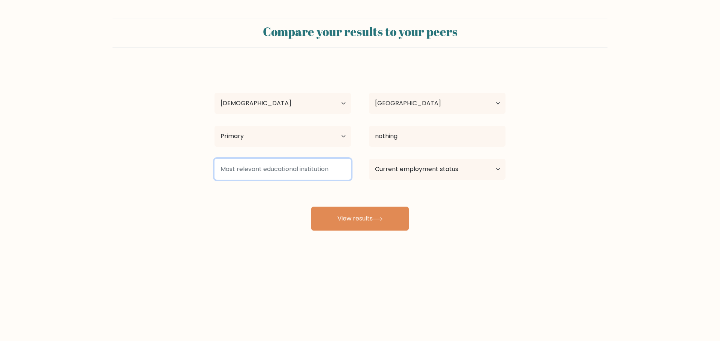
click at [310, 171] on input at bounding box center [282, 169] width 136 height 21
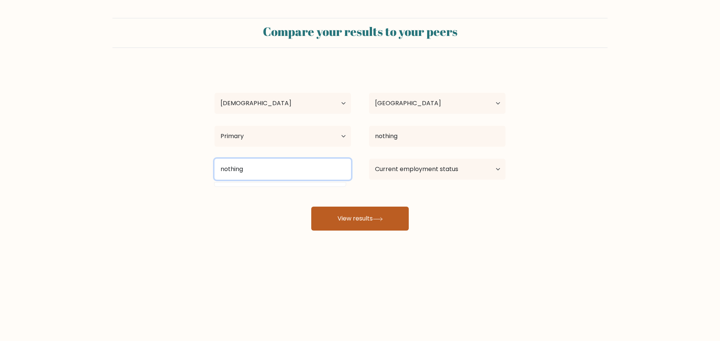
type input "nothing"
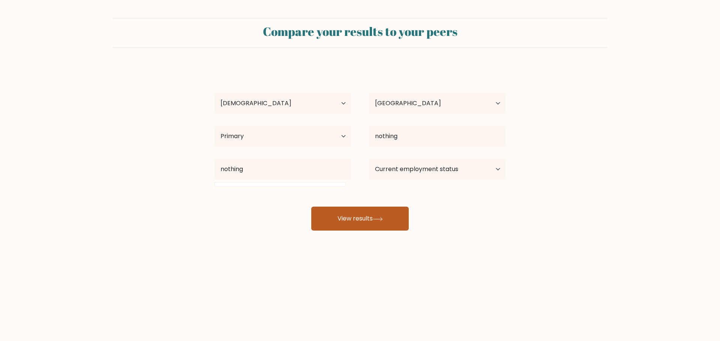
click at [329, 223] on button "View results" at bounding box center [359, 219] width 97 height 24
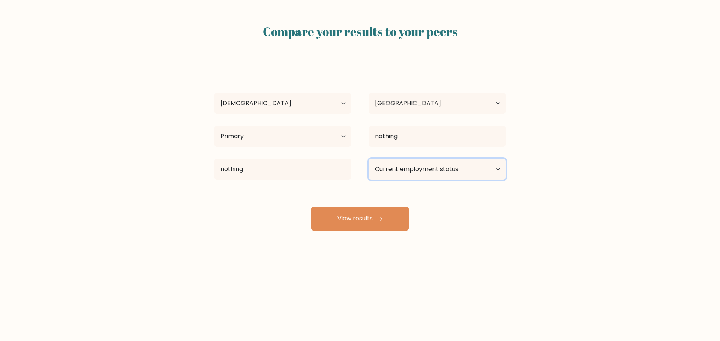
click at [435, 173] on select "Current employment status Employed Student Retired Other / prefer not to answer" at bounding box center [437, 169] width 136 height 21
select select "other"
click at [369, 159] on select "Current employment status Employed Student Retired Other / prefer not to answer" at bounding box center [437, 169] width 136 height 21
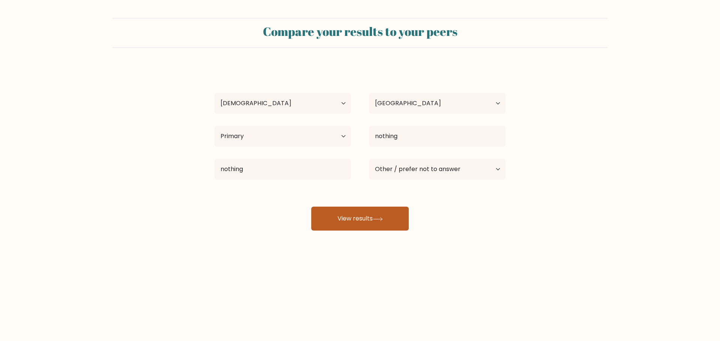
click at [385, 223] on button "View results" at bounding box center [359, 219] width 97 height 24
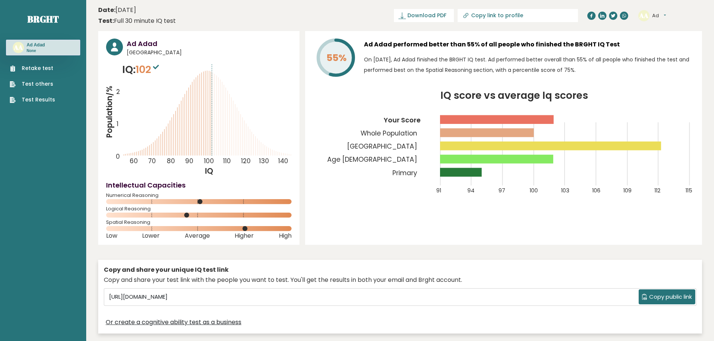
click at [379, 214] on div "55% Ad Adad performed better than 55% of all people who finished the BRGHT IQ T…" at bounding box center [503, 138] width 397 height 214
click at [51, 22] on link "Brght" at bounding box center [42, 19] width 31 height 12
